Goal: Check status: Check status

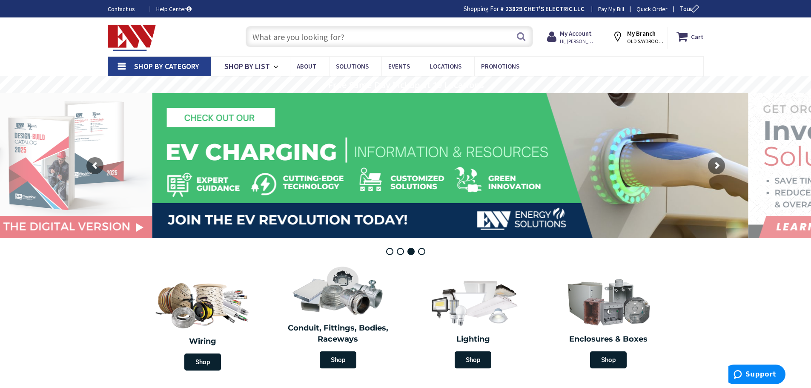
click at [296, 35] on input "text" at bounding box center [389, 36] width 287 height 21
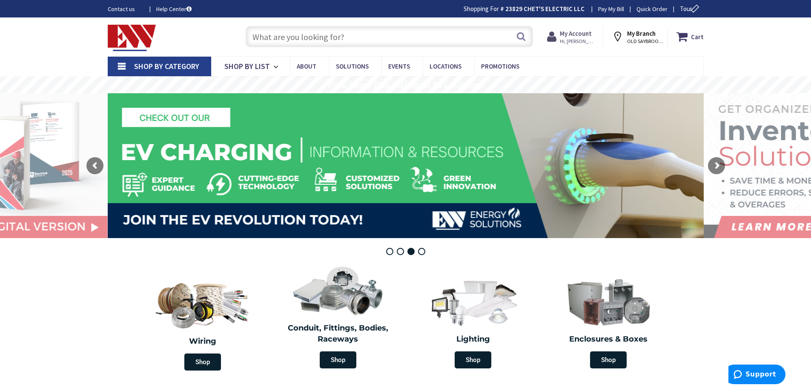
click at [581, 40] on span "Hi, [PERSON_NAME]" at bounding box center [578, 41] width 36 height 7
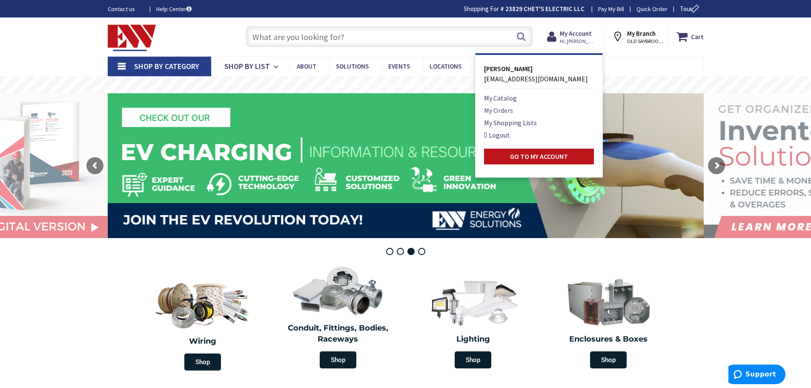
click at [506, 109] on link "My Orders" at bounding box center [498, 110] width 29 height 10
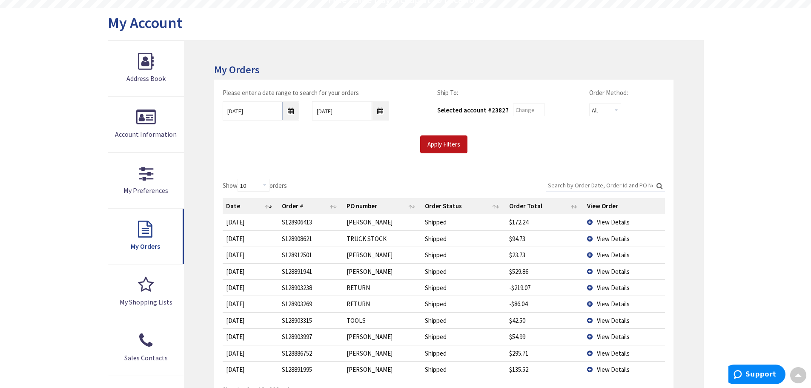
scroll to position [128, 0]
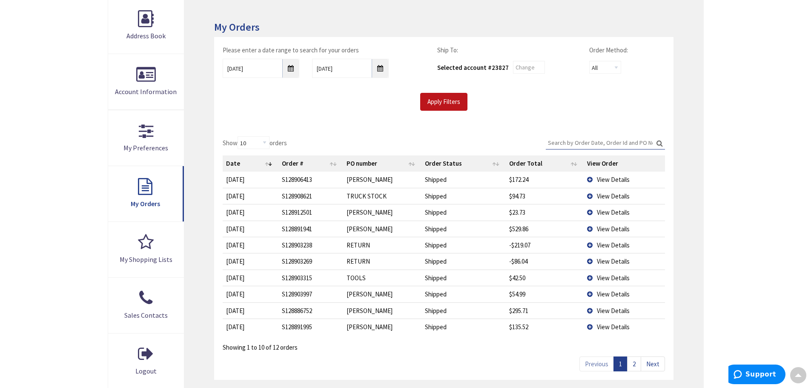
click at [610, 214] on span "View Details" at bounding box center [613, 212] width 33 height 8
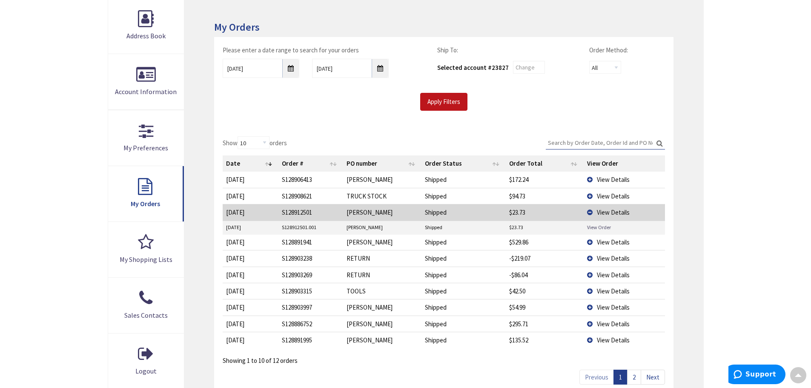
click at [598, 230] on link "View Order" at bounding box center [599, 226] width 24 height 7
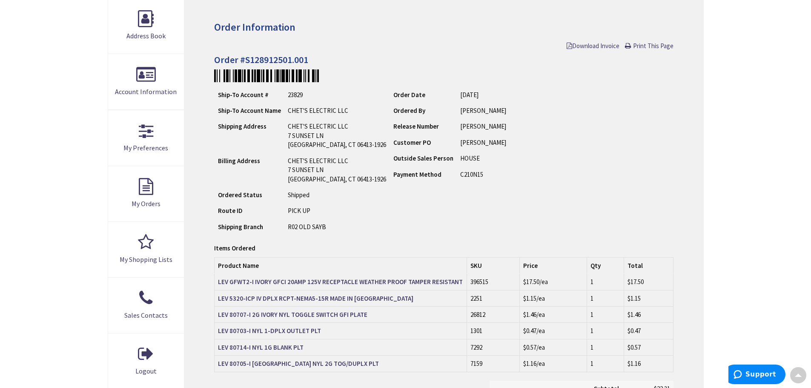
scroll to position [170, 0]
